Goal: Transaction & Acquisition: Purchase product/service

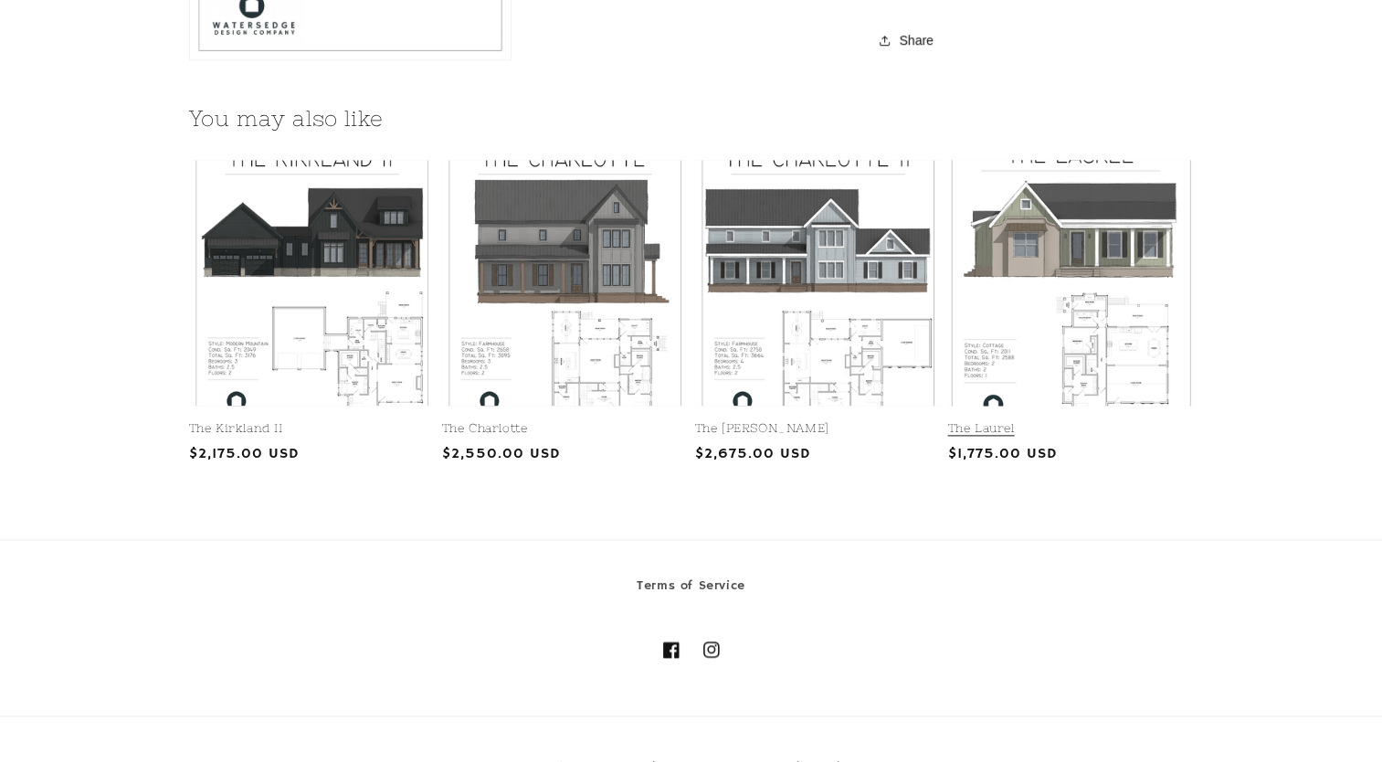
scroll to position [2284, 0]
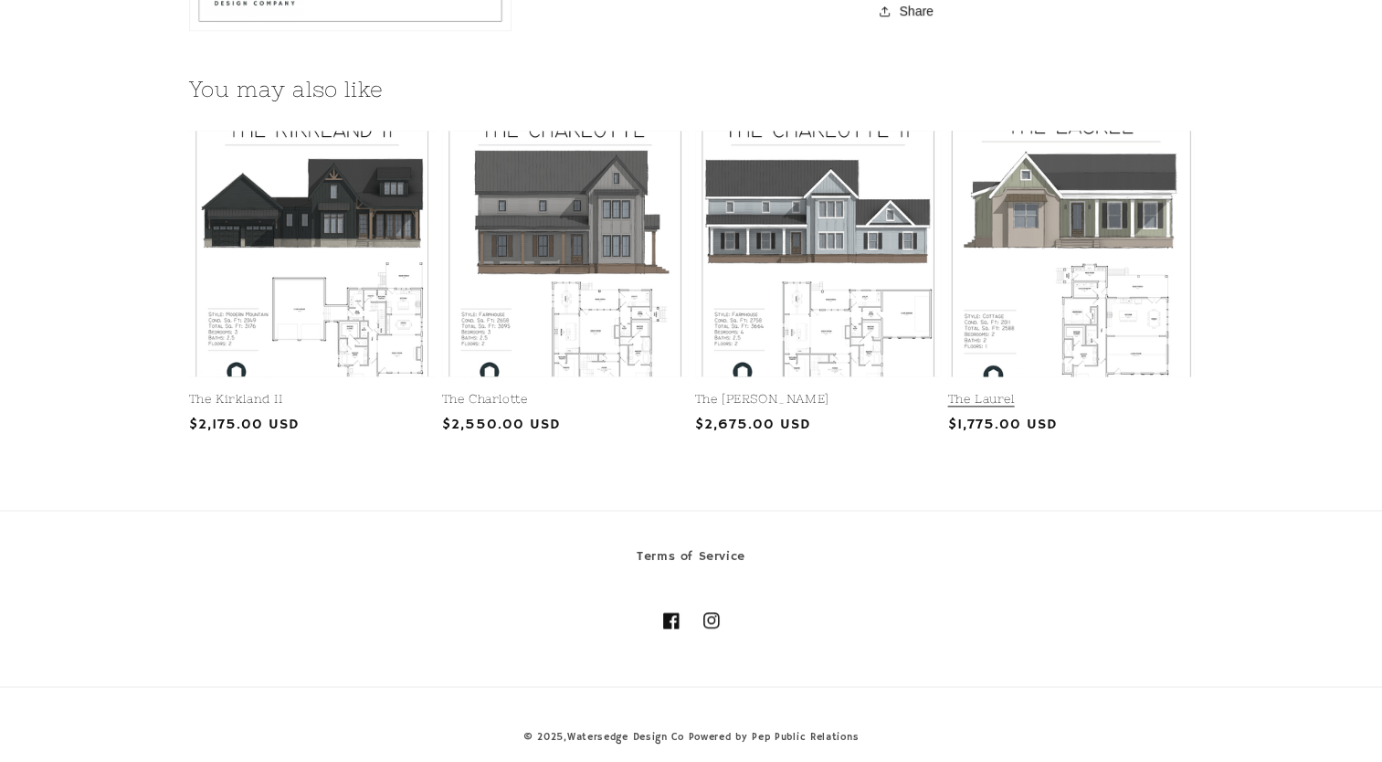
click at [993, 407] on link "The Laurel" at bounding box center [1071, 400] width 246 height 16
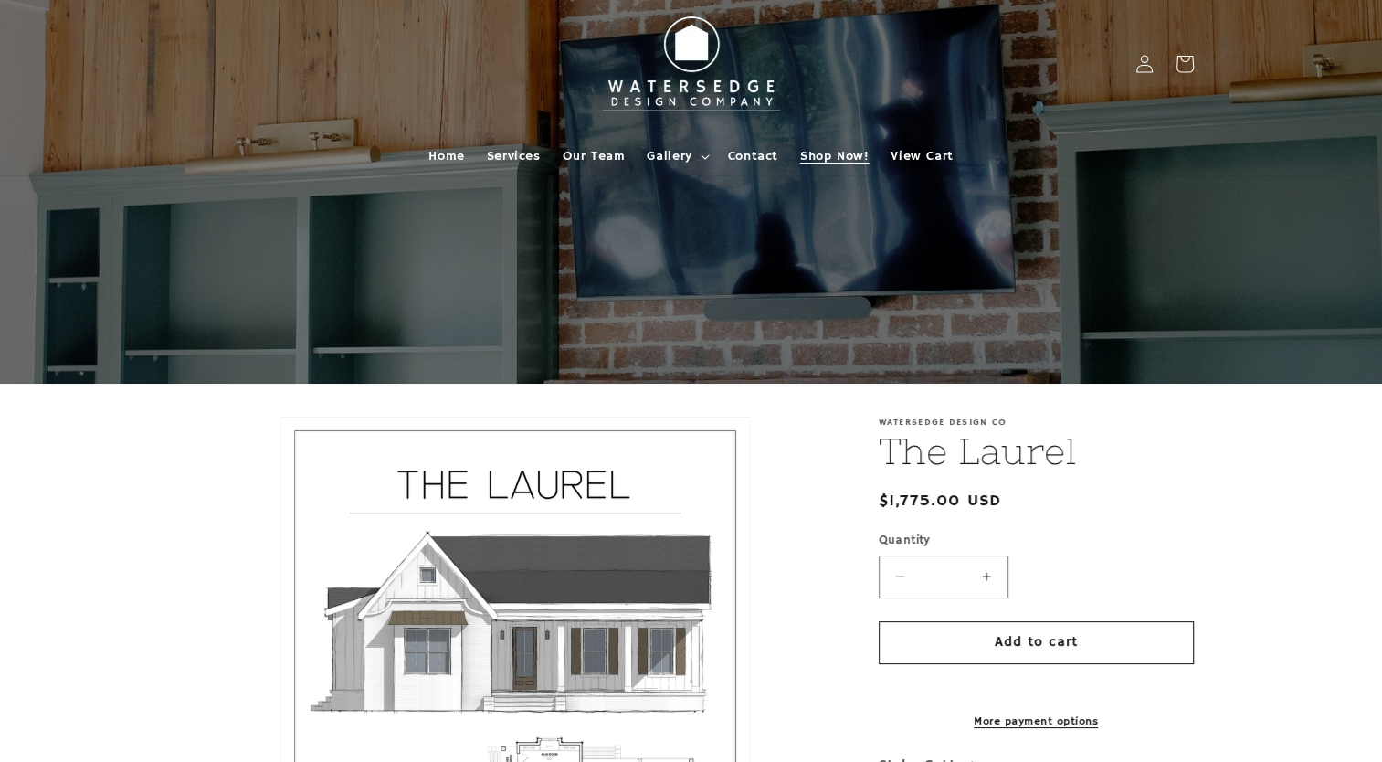
click at [822, 156] on span "Shop Now!" at bounding box center [834, 156] width 69 height 16
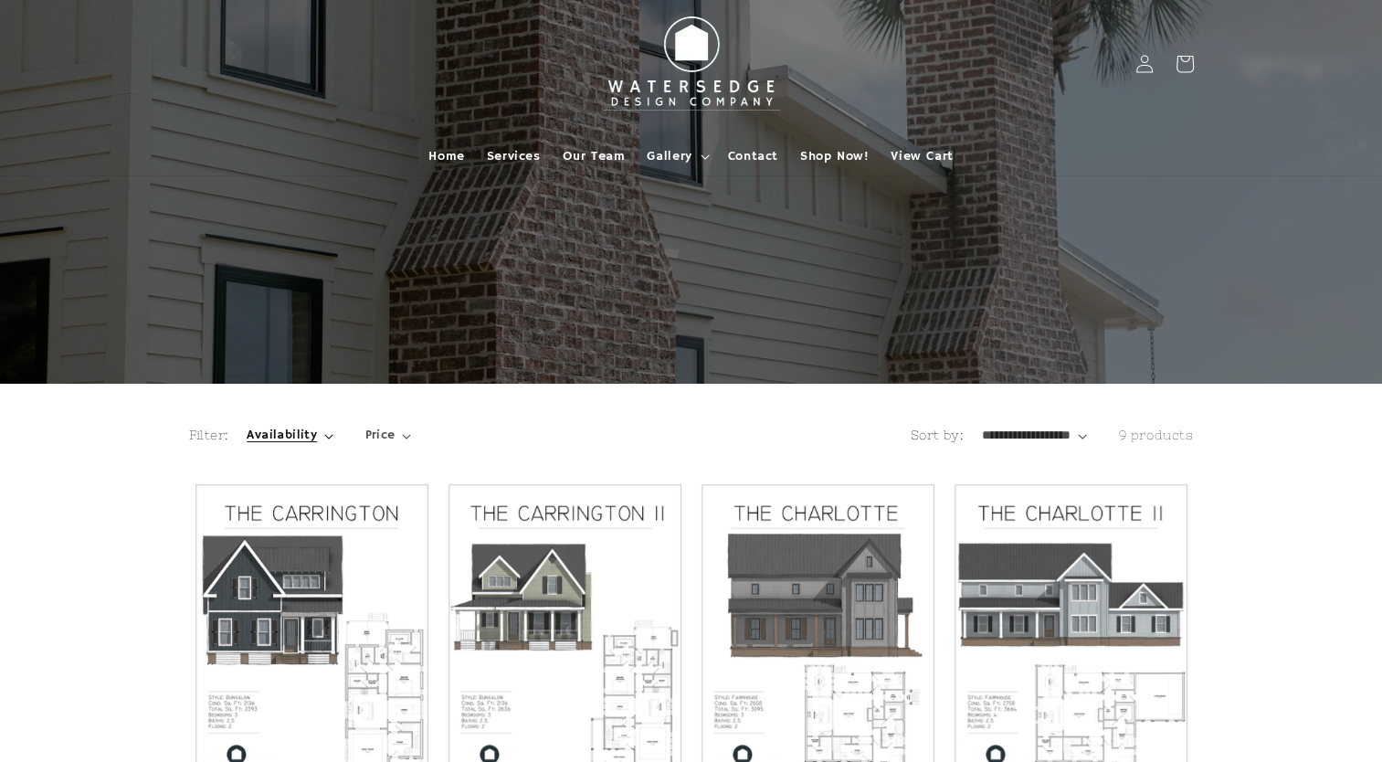
click at [300, 436] on span "Availability" at bounding box center [282, 435] width 70 height 19
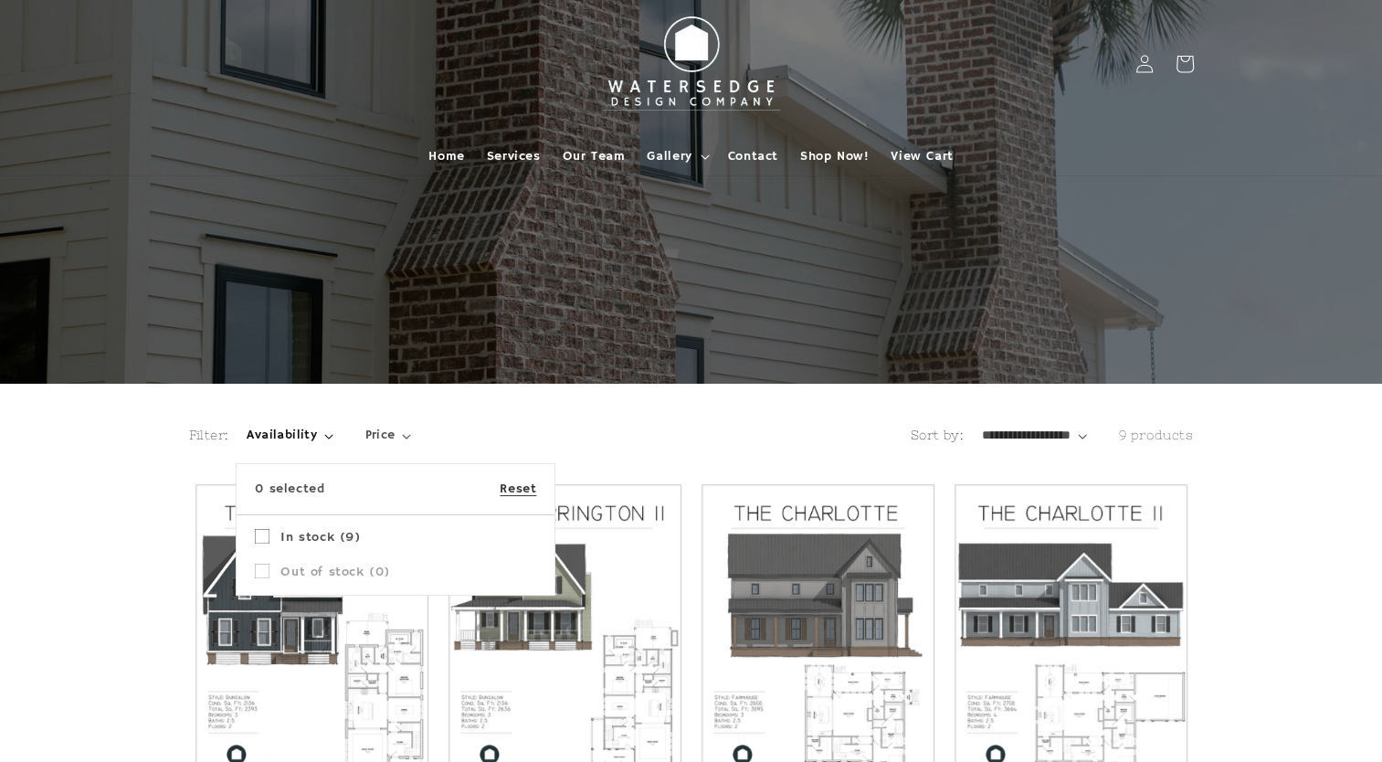
click at [313, 536] on span "In stock (9)" at bounding box center [319, 537] width 79 height 16
